Goal: Navigation & Orientation: Find specific page/section

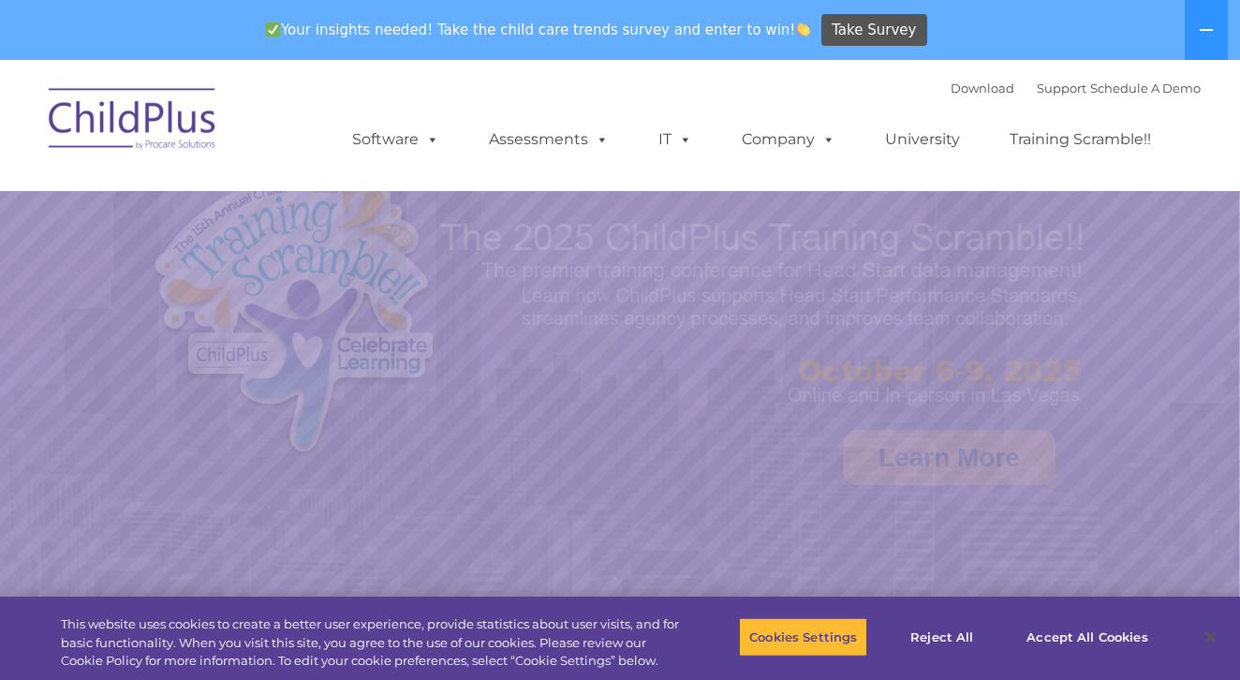
select select "MEDIUM"
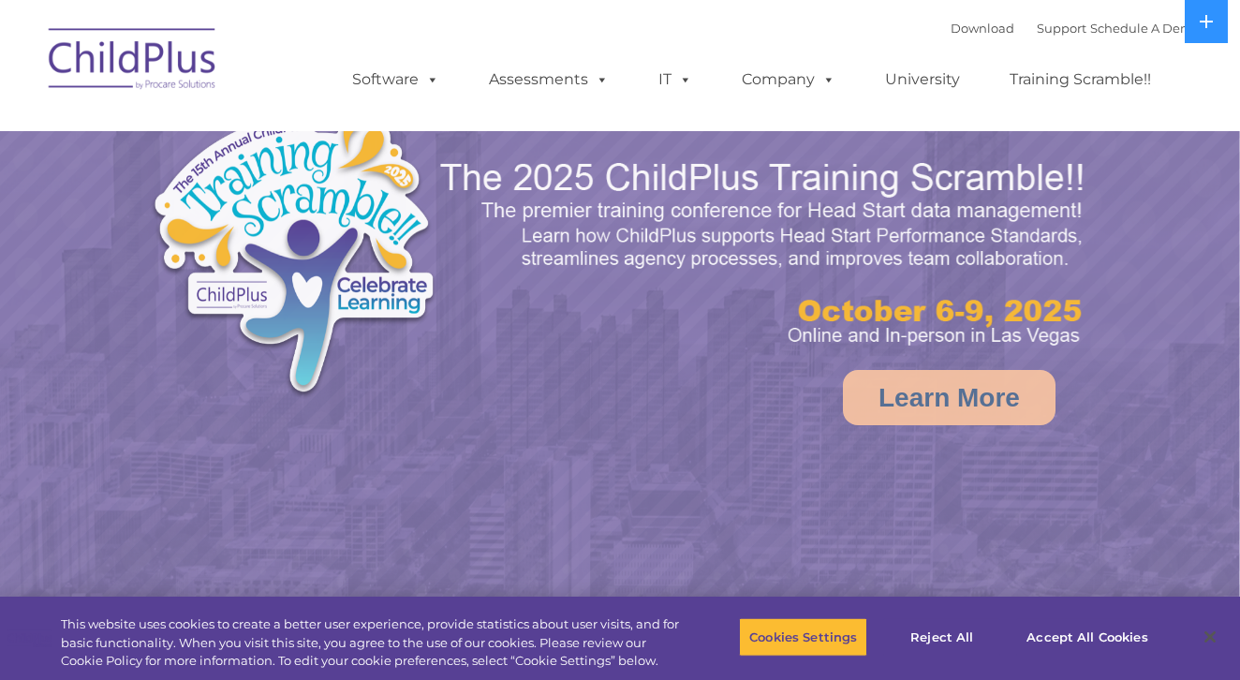
select select "MEDIUM"
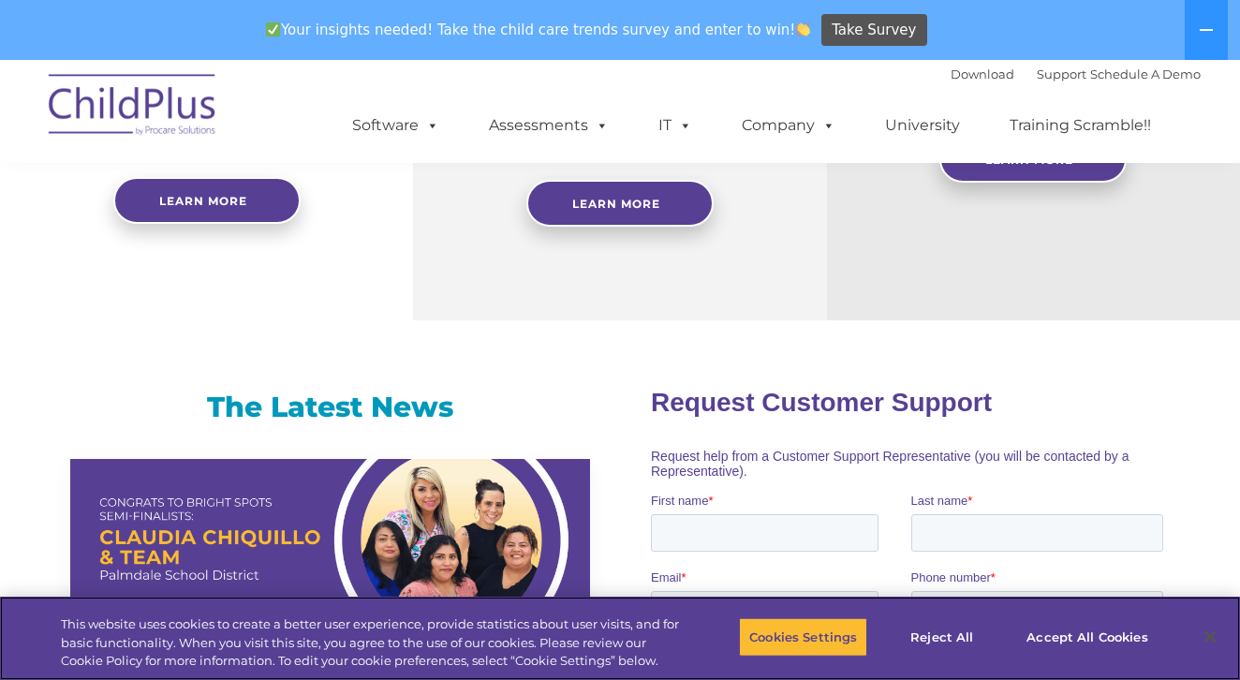
scroll to position [1055, 0]
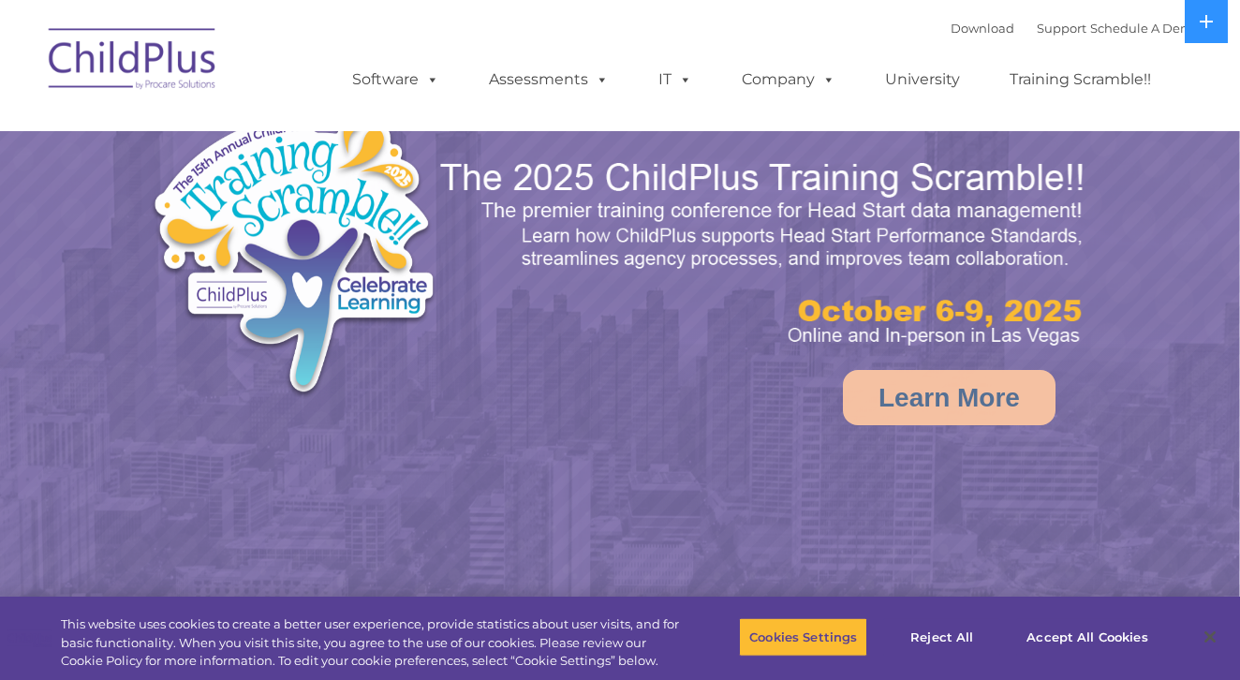
select select "MEDIUM"
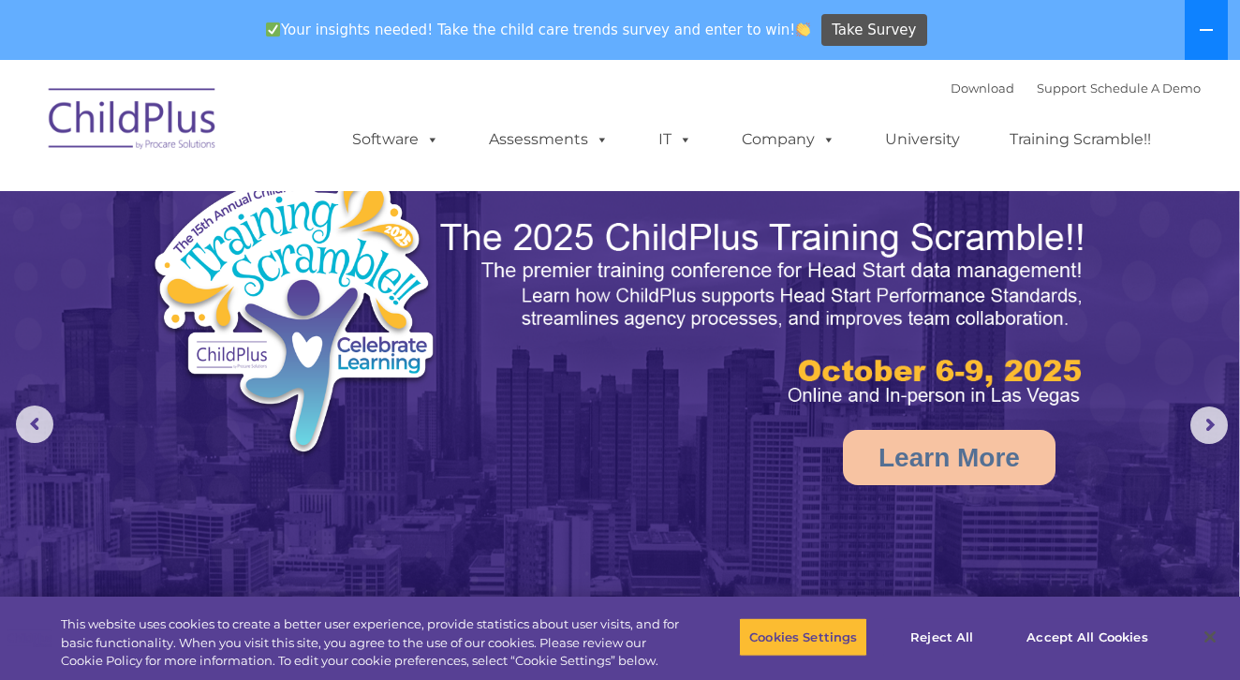
click at [1213, 32] on icon at bounding box center [1206, 29] width 15 height 15
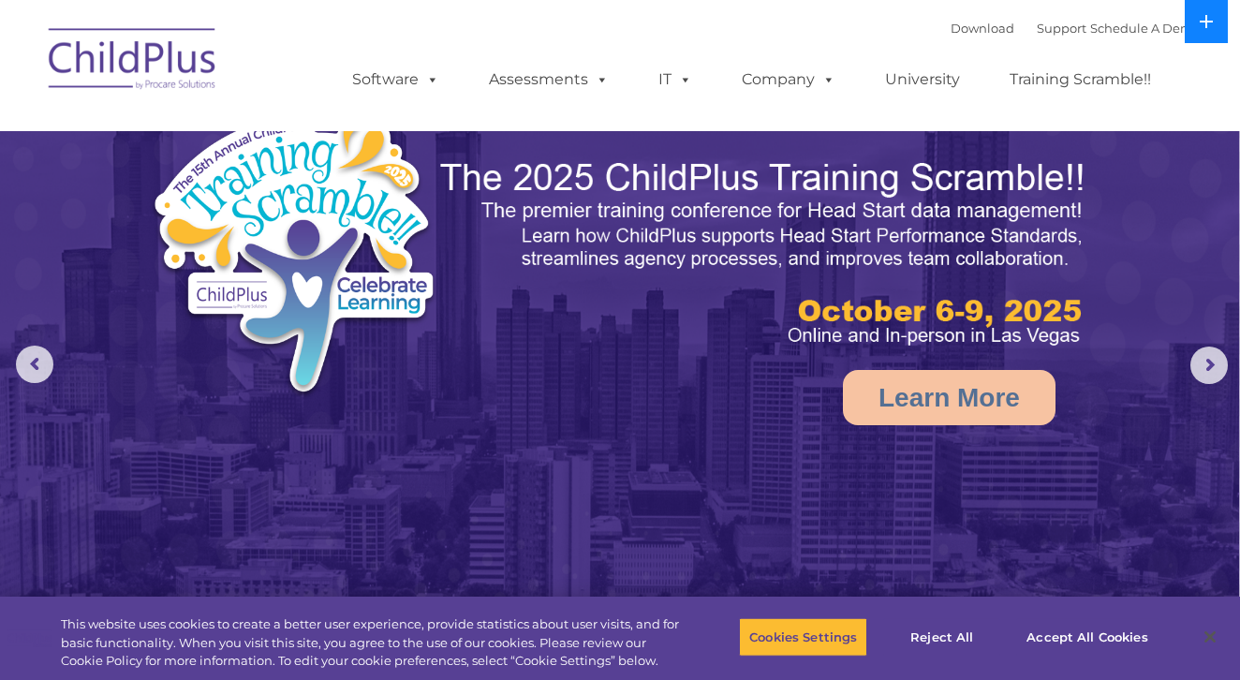
click at [1210, 19] on icon at bounding box center [1206, 21] width 15 height 15
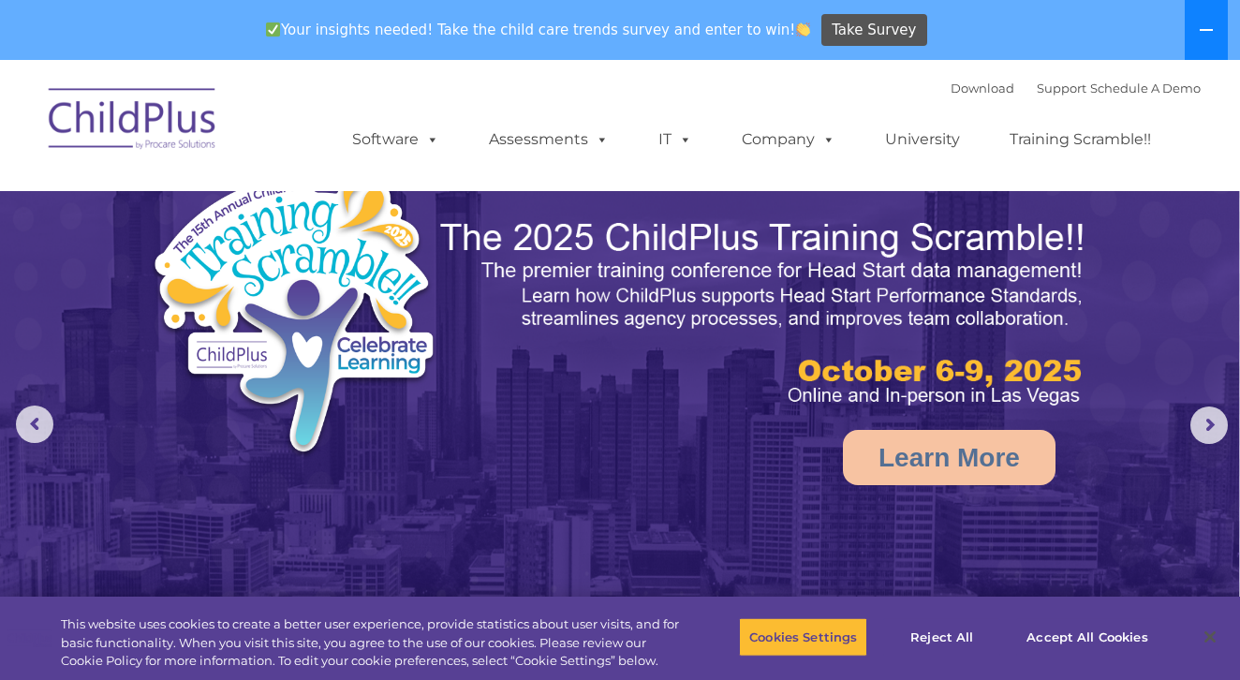
click at [1210, 19] on button at bounding box center [1206, 30] width 43 height 60
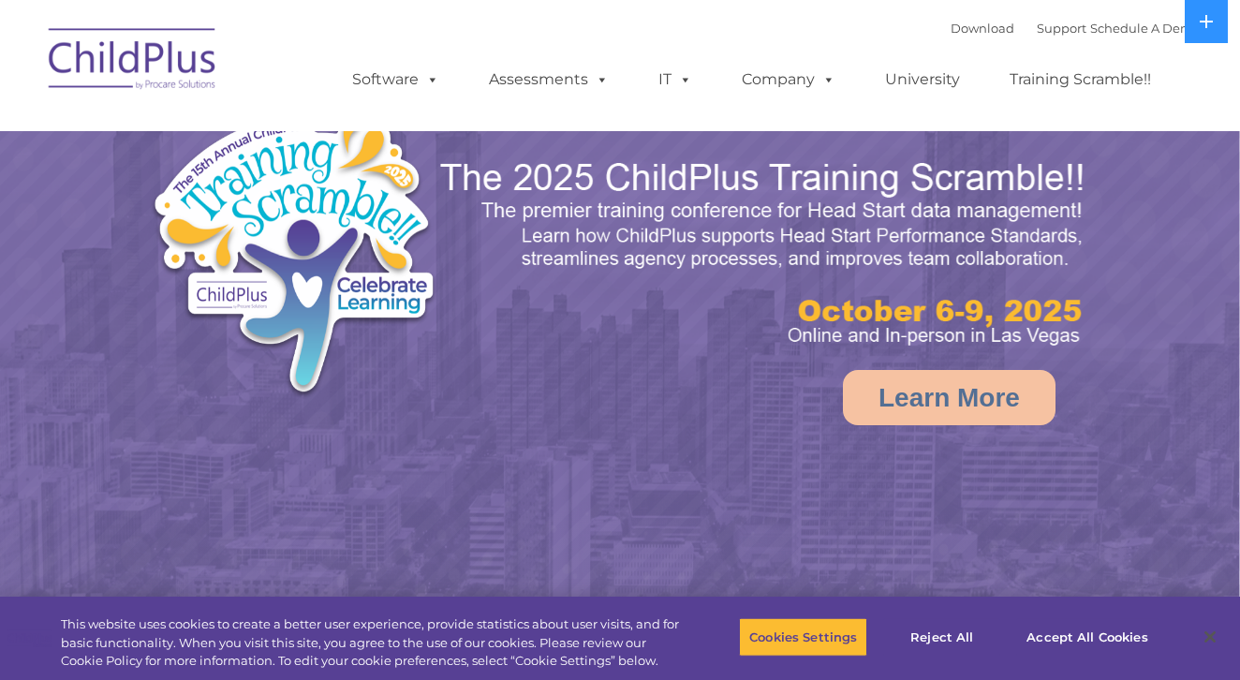
select select "MEDIUM"
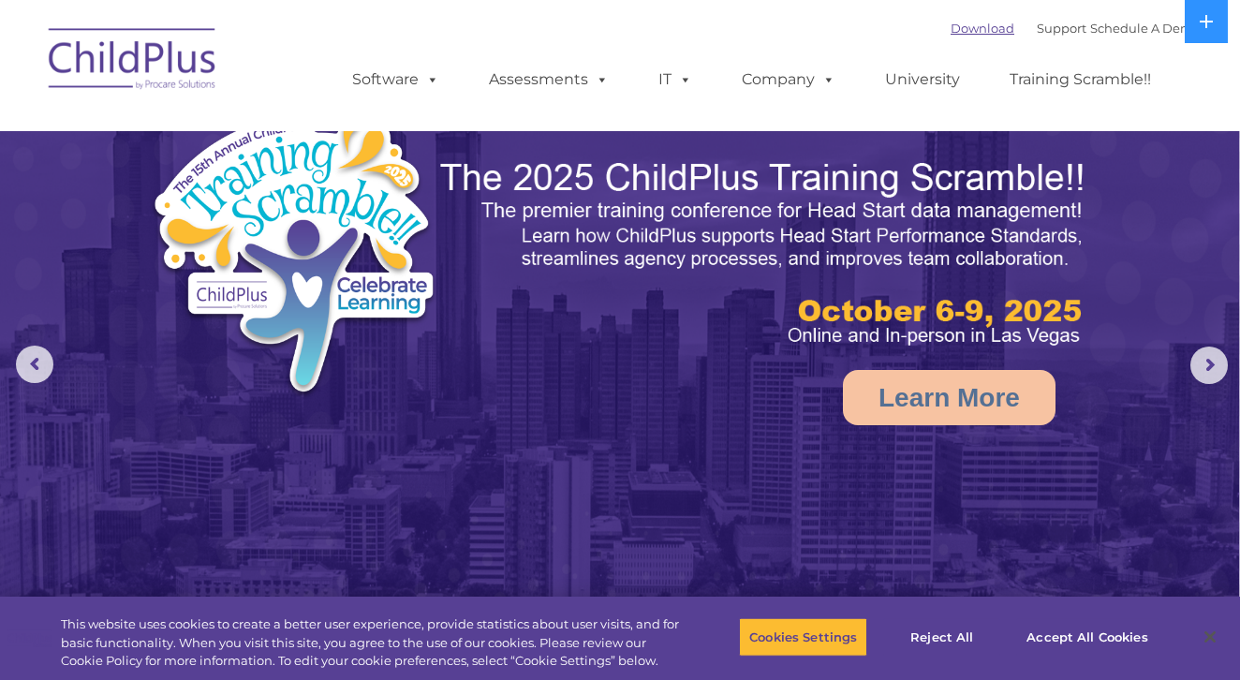
click at [951, 27] on link "Download" at bounding box center [983, 28] width 64 height 15
